Goal: Task Accomplishment & Management: Complete application form

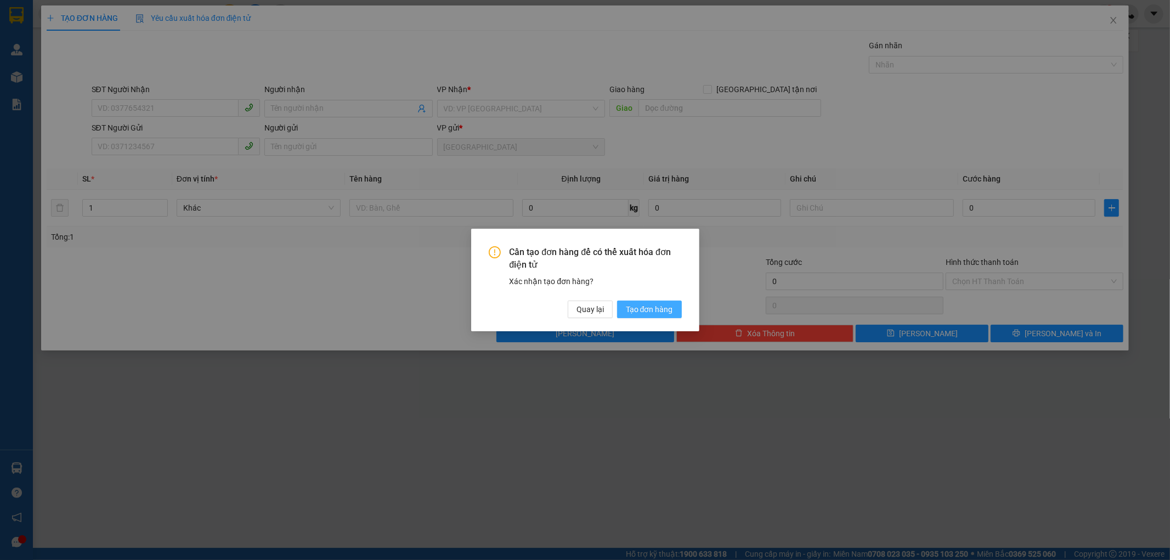
click at [650, 303] on span "Tạo đơn hàng" at bounding box center [649, 309] width 47 height 12
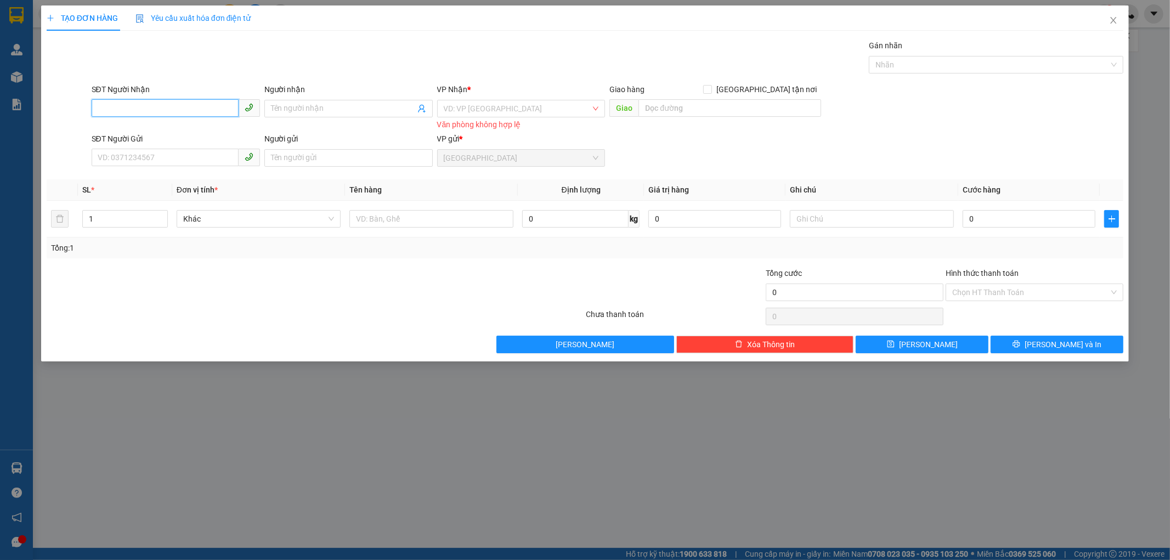
click at [132, 110] on input "SĐT Người Nhận" at bounding box center [165, 108] width 147 height 18
click at [110, 134] on div "0348469279 - HOA" at bounding box center [175, 131] width 155 height 12
type input "0348469279"
type input "HOA"
type input "[GEOGRAPHIC_DATA]"
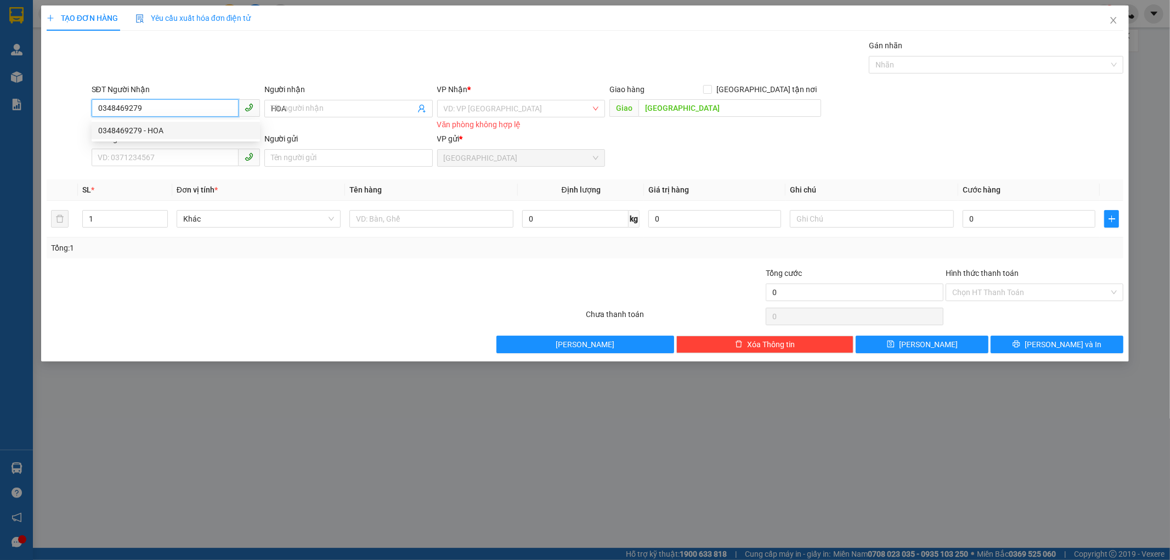
type input "30.000"
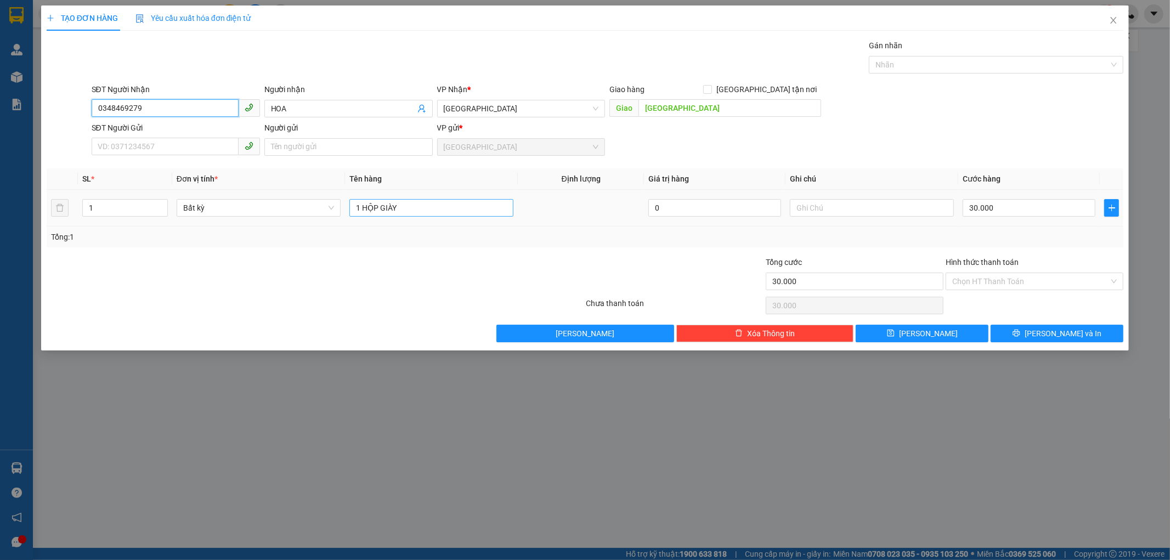
type input "0348469279"
click at [421, 216] on input "1 HỘP GIÀY" at bounding box center [431, 208] width 164 height 18
type input "1 HỘP GIẤY"
click at [977, 211] on input "30.000" at bounding box center [1029, 208] width 133 height 18
type input "4"
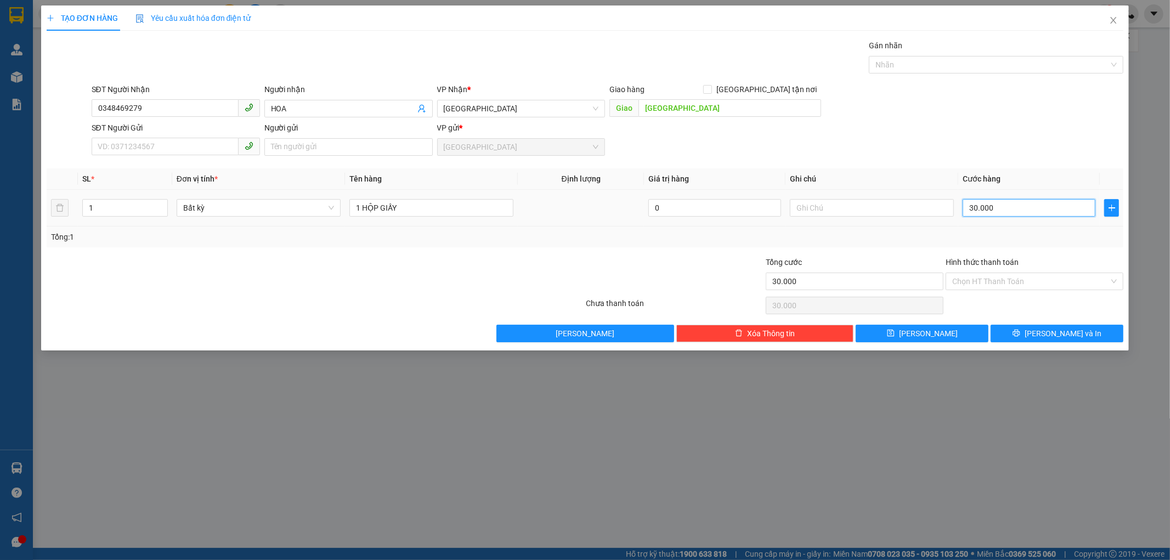
type input "4"
type input "40"
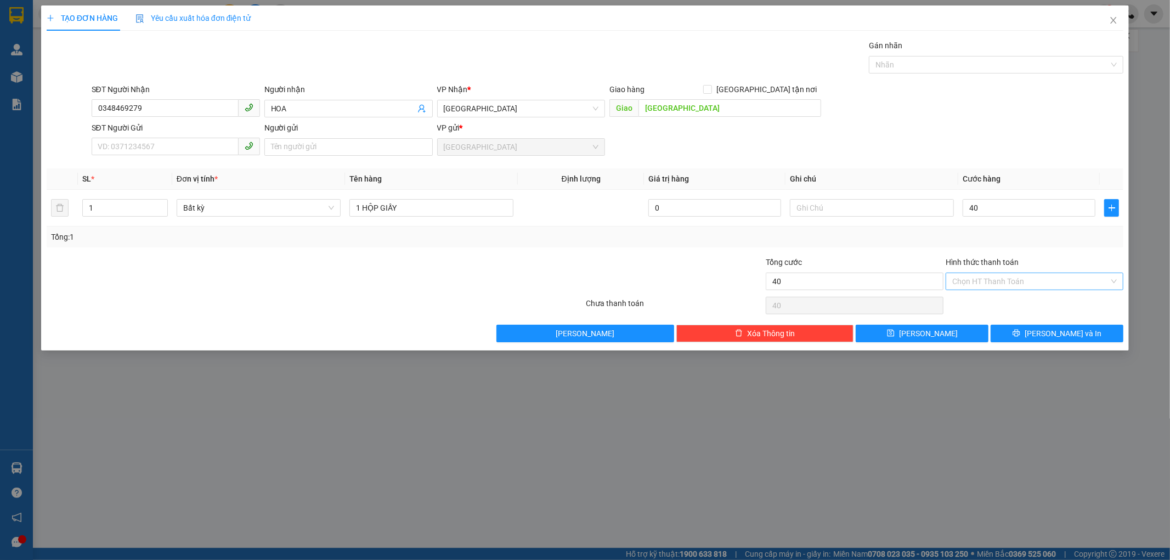
type input "40.000"
click at [959, 276] on input "Hình thức thanh toán" at bounding box center [1030, 281] width 157 height 16
click at [960, 304] on div "Tại văn phòng" at bounding box center [1035, 303] width 165 height 12
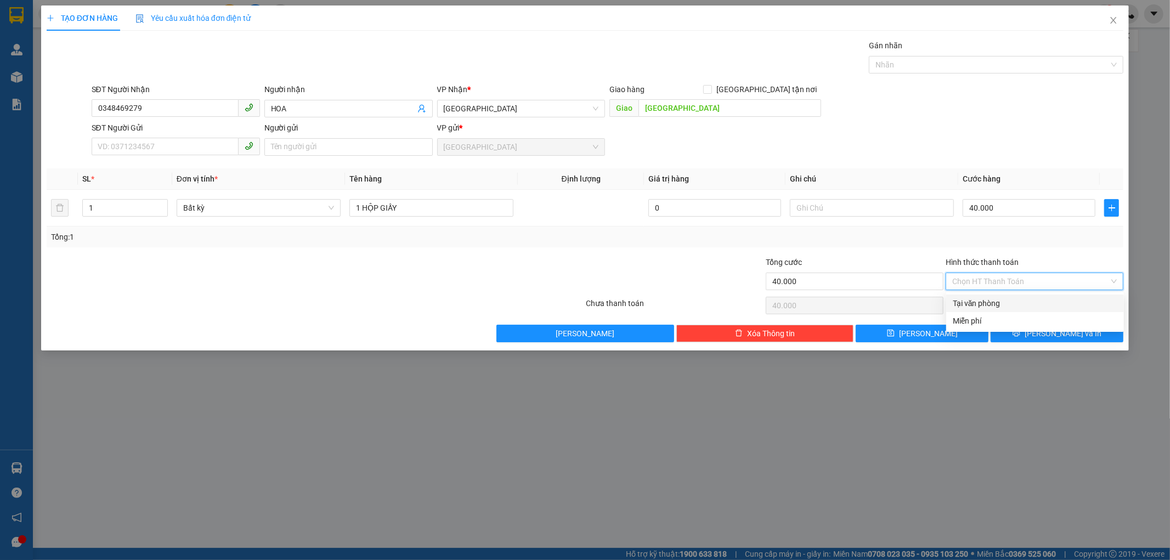
type input "0"
click at [170, 147] on input "SĐT Người Gửi" at bounding box center [165, 147] width 147 height 18
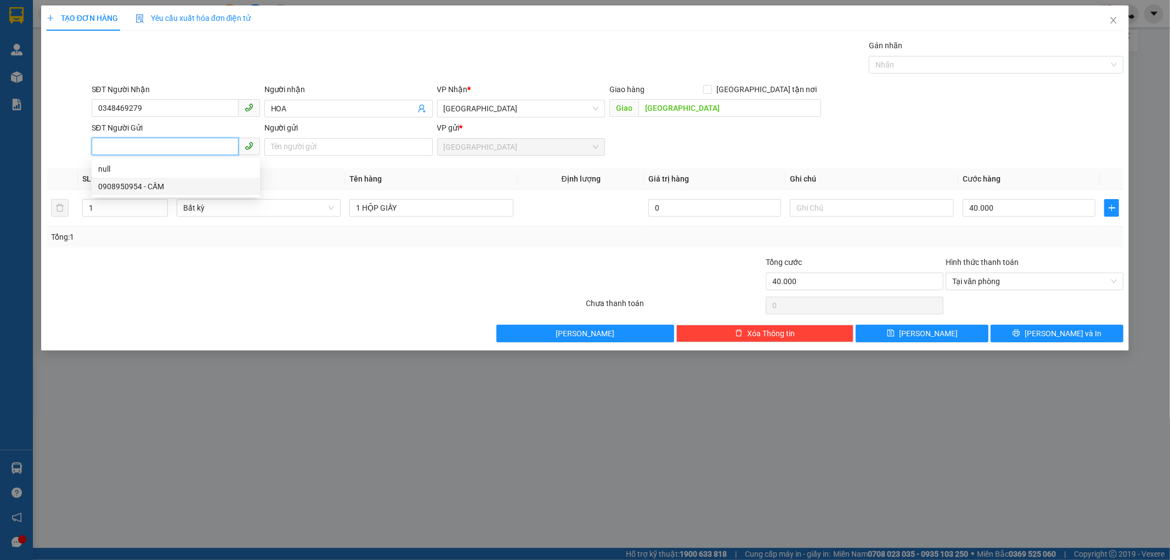
click at [160, 184] on div "0908950954 - CẤM" at bounding box center [175, 186] width 155 height 12
type input "0908950954"
type input "CẤM"
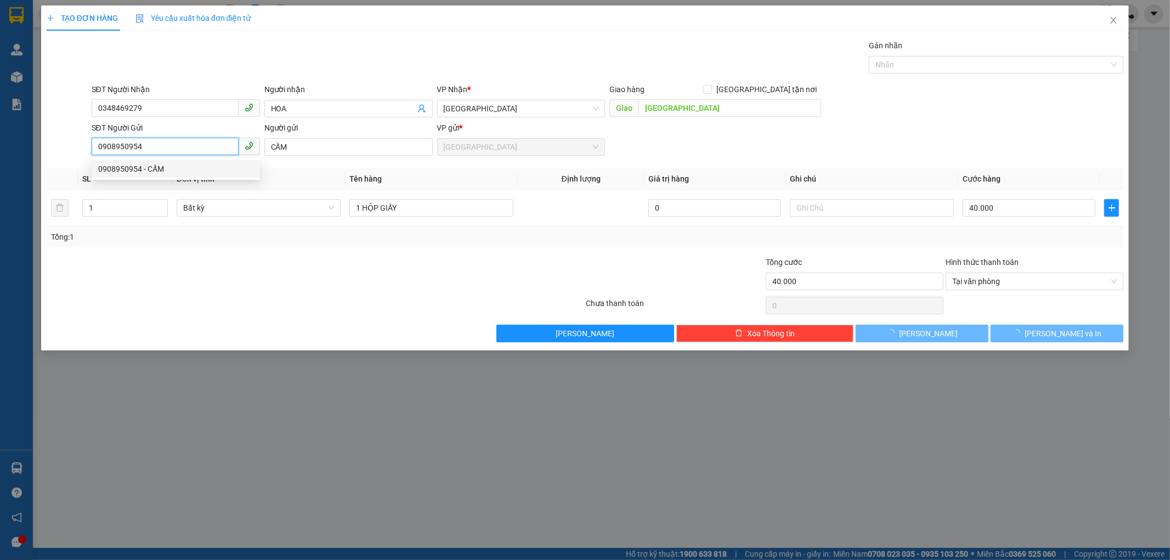
type input "30.000"
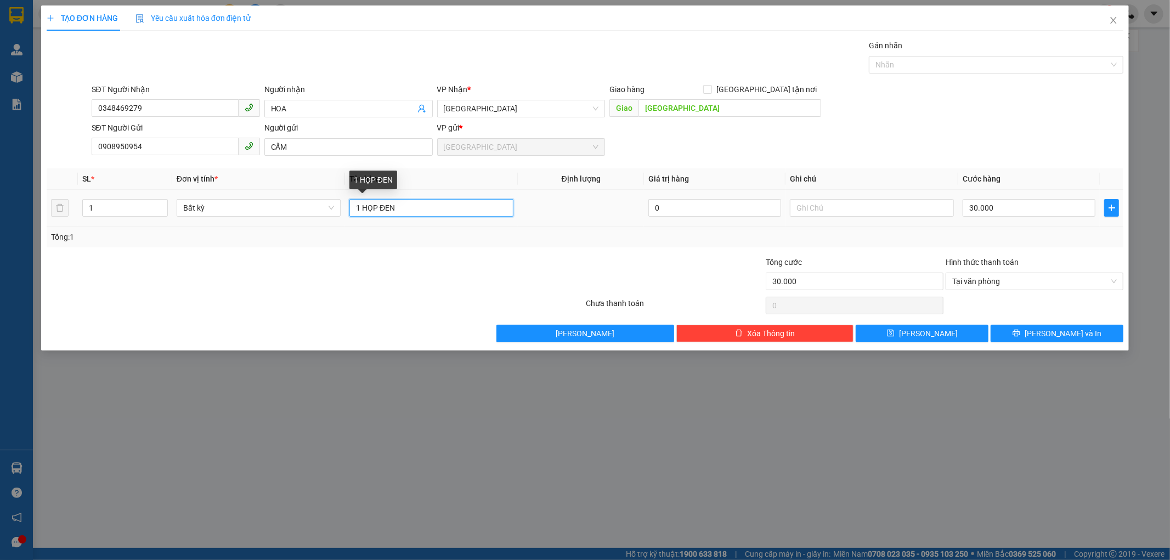
click at [397, 211] on input "1 HỌP ĐEN" at bounding box center [431, 208] width 164 height 18
type input "1 HỌP GIẤY"
click at [983, 211] on input "30.000" at bounding box center [1029, 208] width 133 height 18
type input "4"
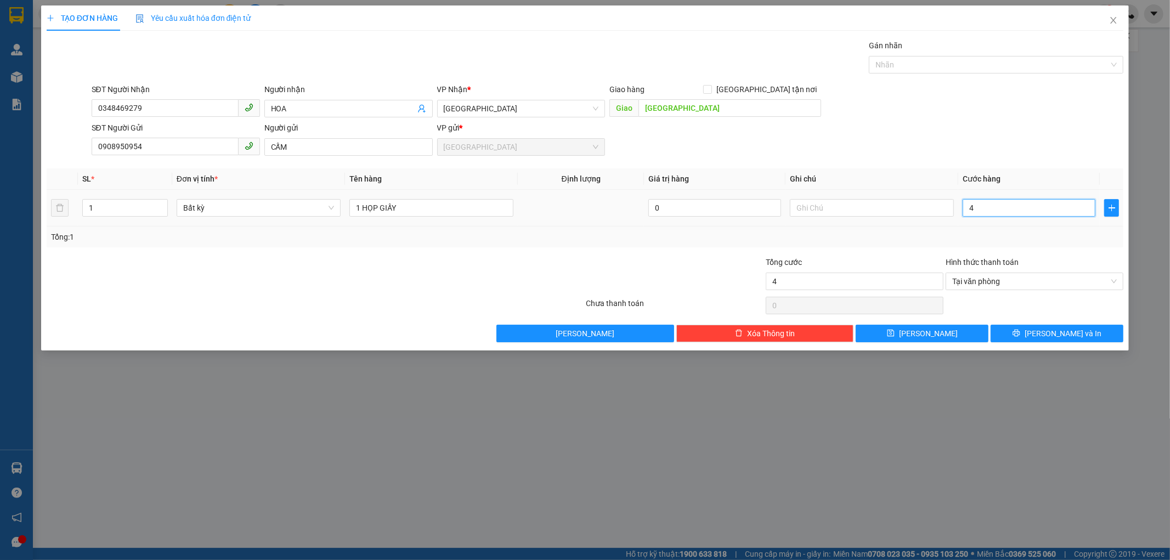
type input "40"
type input "40.000"
click at [1018, 331] on button "[PERSON_NAME] và In" at bounding box center [1057, 334] width 133 height 18
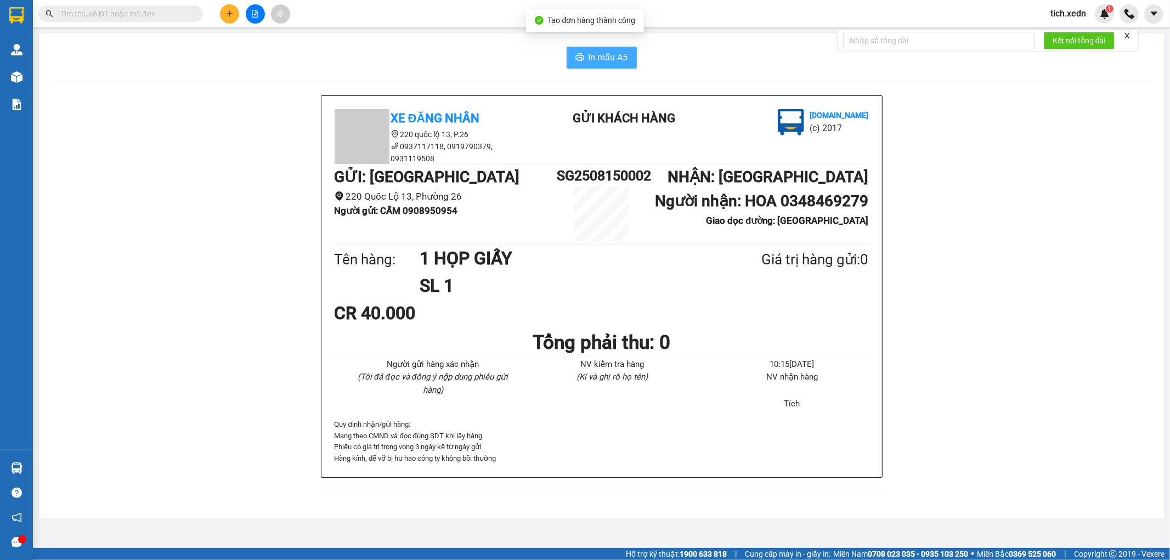
click at [596, 66] on button "In mẫu A5" at bounding box center [602, 58] width 70 height 22
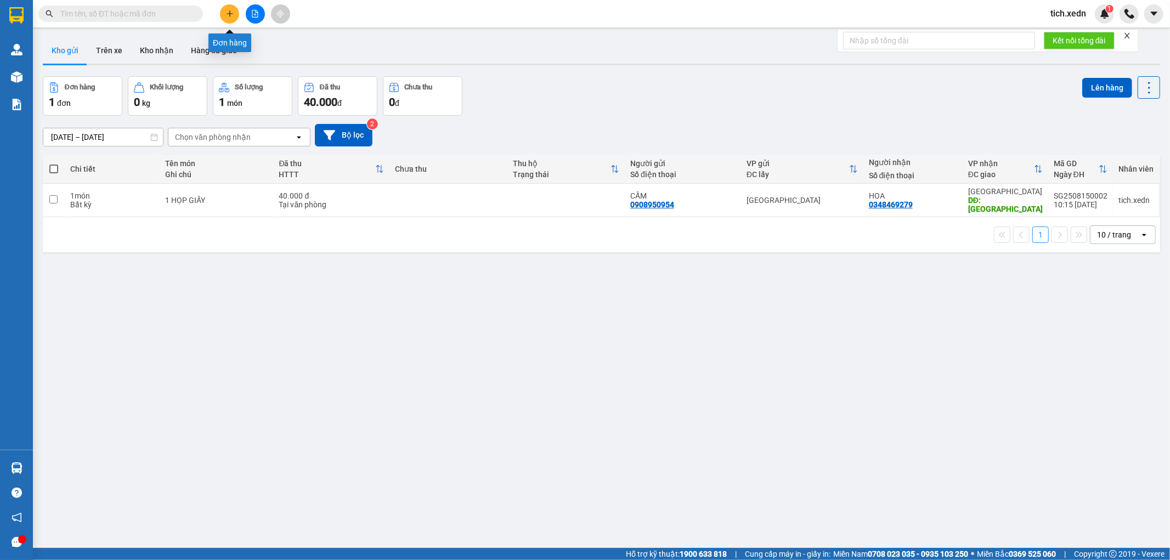
click at [225, 11] on button at bounding box center [229, 13] width 19 height 19
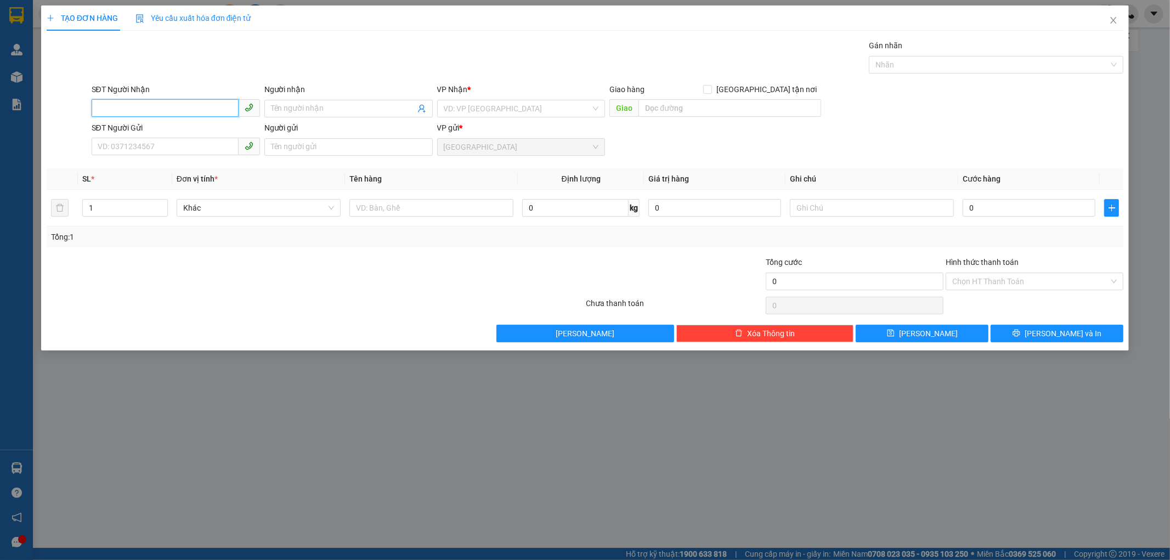
click at [192, 109] on input "SĐT Người Nhận" at bounding box center [165, 108] width 147 height 18
type input "0976089878"
click at [163, 129] on div "0976089878 - TRANG" at bounding box center [175, 131] width 155 height 12
type input "TRANG"
type input "SƠN HIỆP - [GEOGRAPHIC_DATA]"
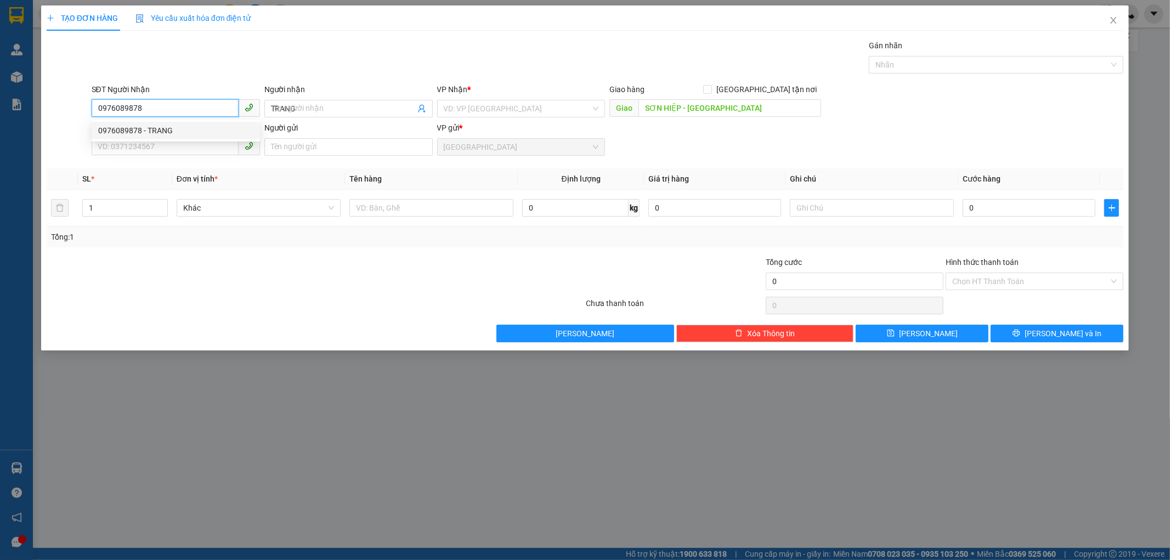
type input "70.000"
type input "0976089878"
click at [111, 152] on input "SĐT Người Gửi" at bounding box center [165, 147] width 147 height 18
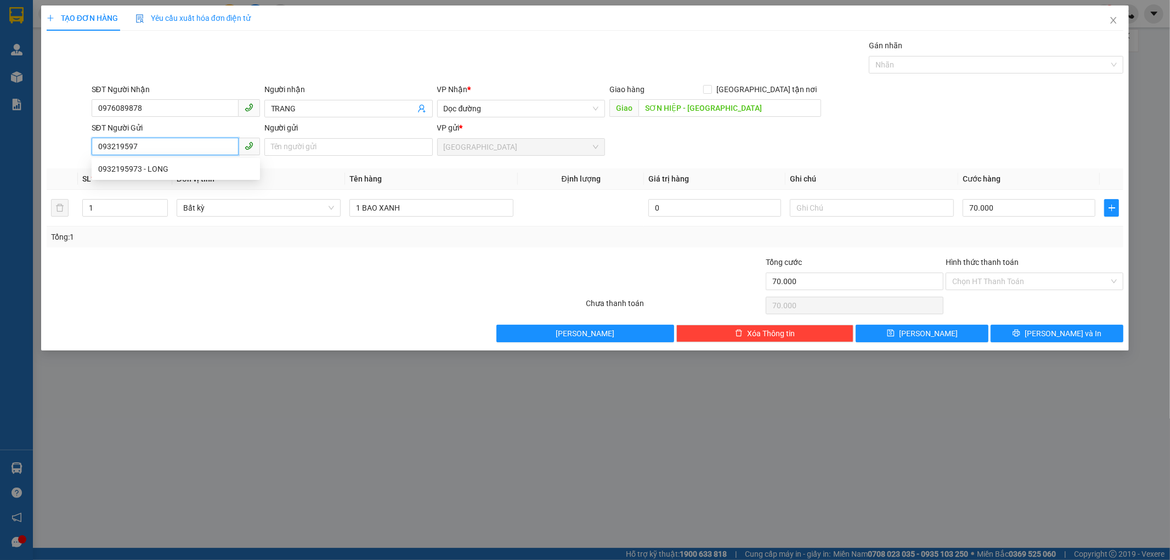
type input "0932195973"
click at [154, 165] on div "0932195973 - LONG" at bounding box center [175, 169] width 155 height 12
type input "LONG"
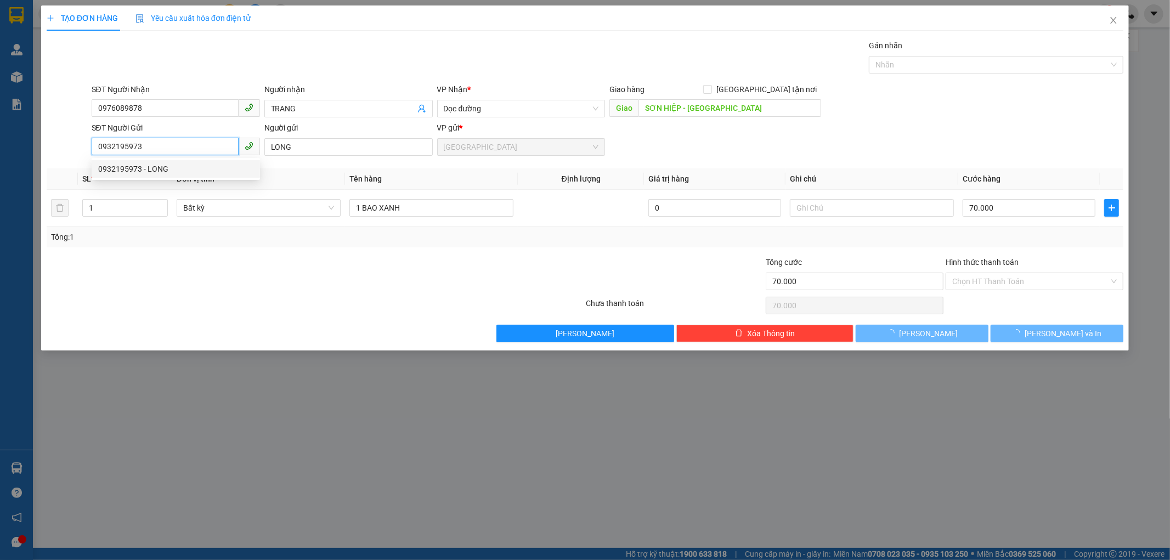
type input "60.000"
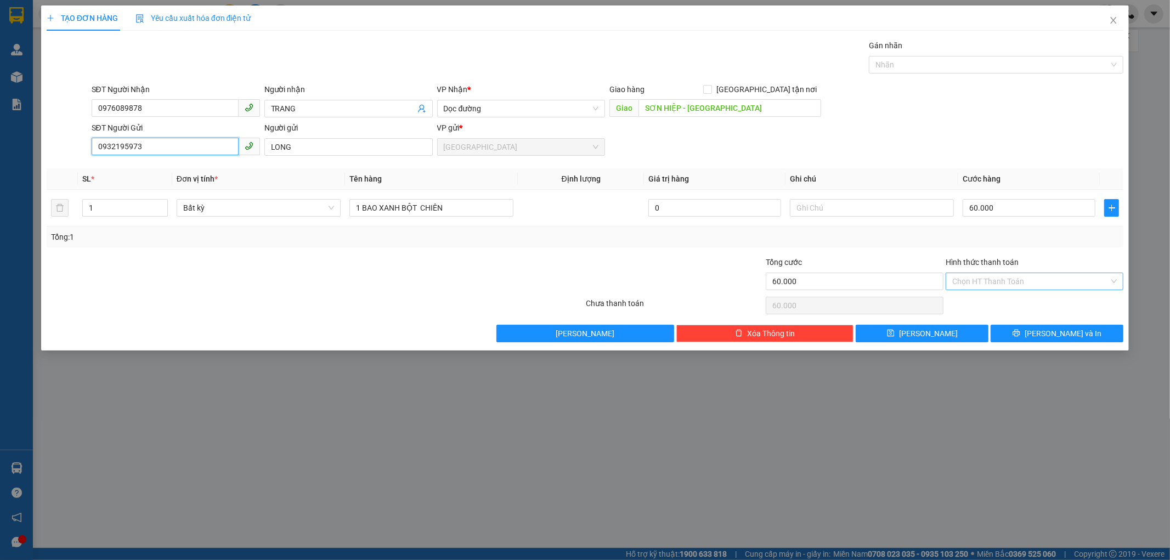
type input "0932195973"
click at [1017, 278] on input "Hình thức thanh toán" at bounding box center [1030, 281] width 157 height 16
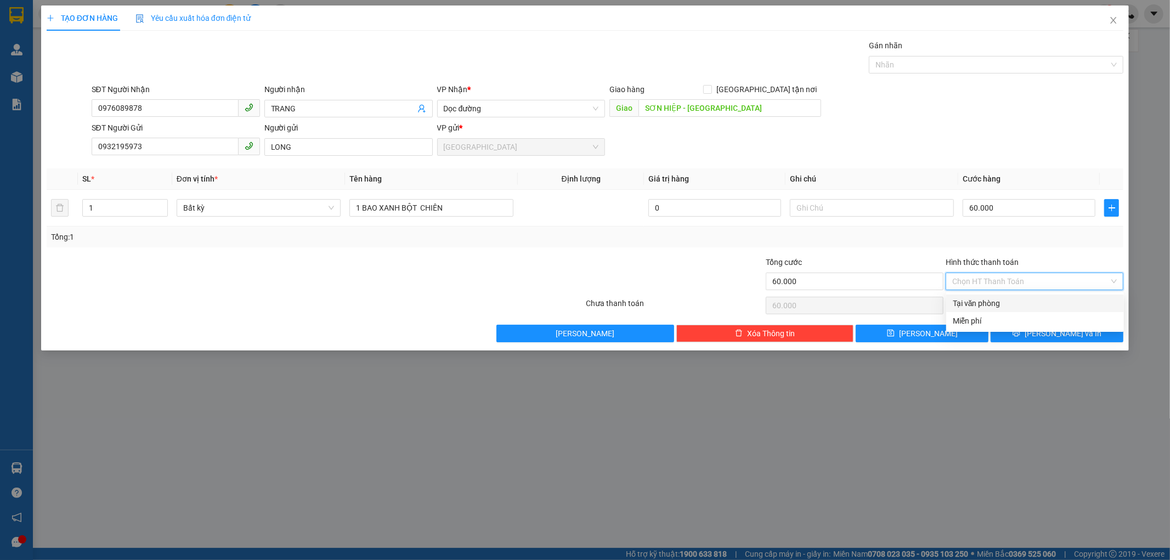
click at [1001, 298] on div "Tại văn phòng" at bounding box center [1035, 303] width 165 height 12
type input "0"
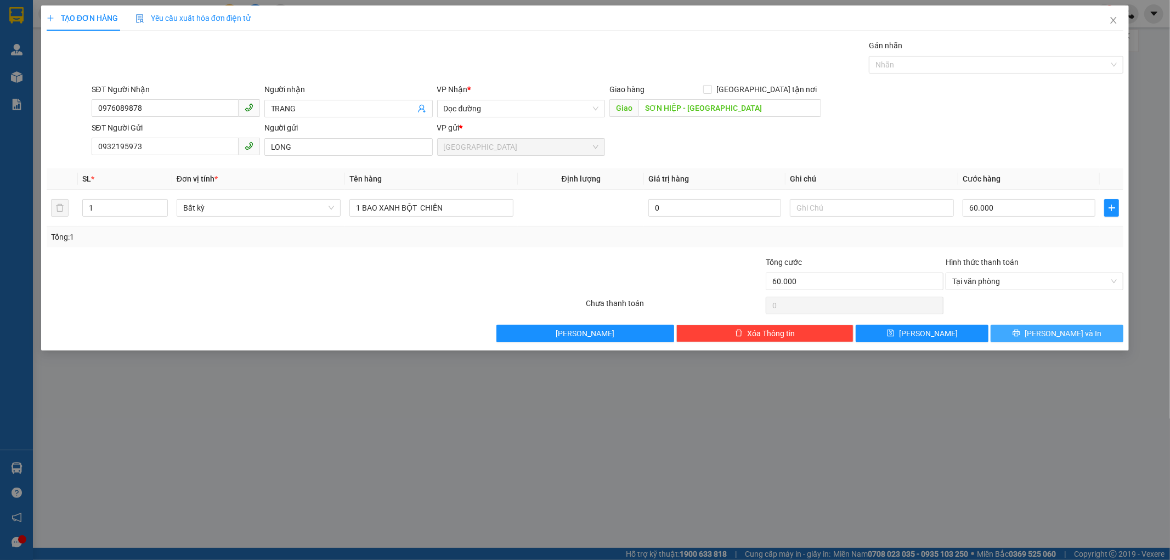
click at [1012, 327] on button "[PERSON_NAME] và In" at bounding box center [1057, 334] width 133 height 18
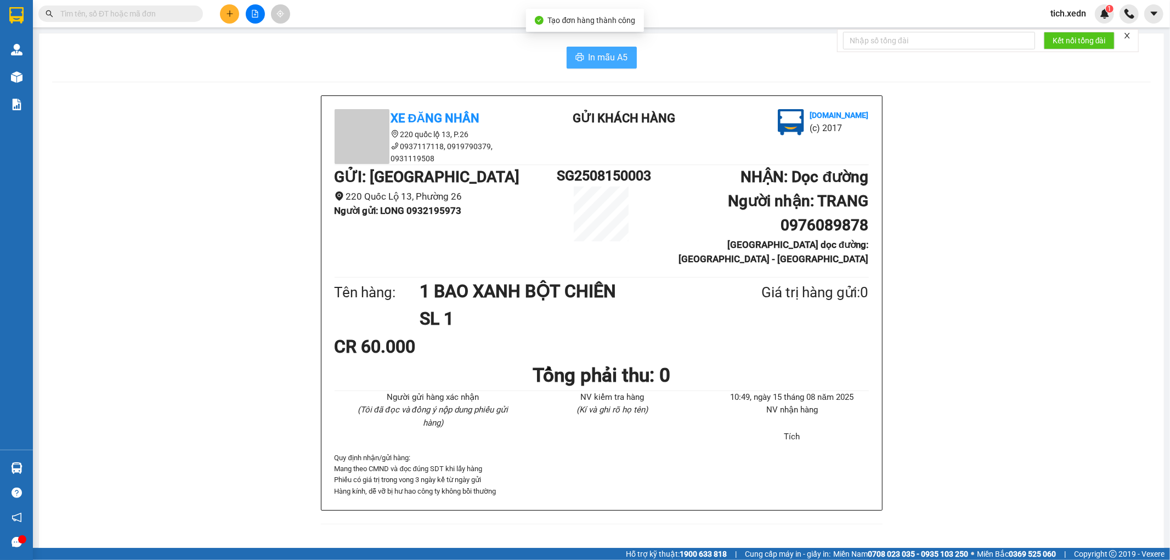
click at [595, 61] on span "In mẫu A5" at bounding box center [608, 57] width 39 height 14
